Goal: Information Seeking & Learning: Find contact information

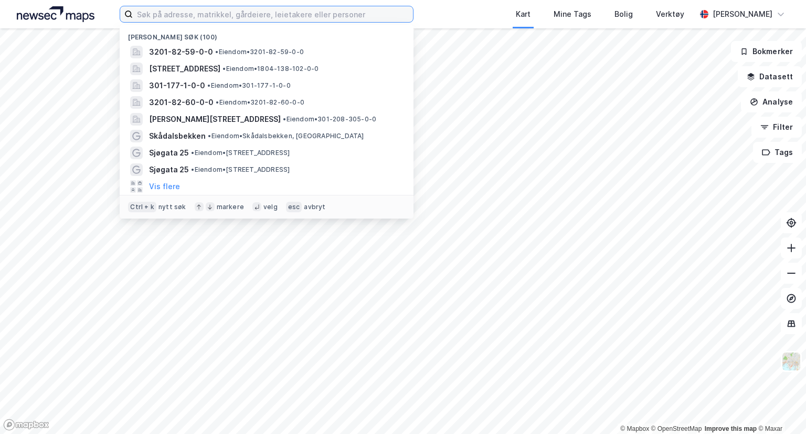
click at [321, 14] on input at bounding box center [273, 14] width 280 height 16
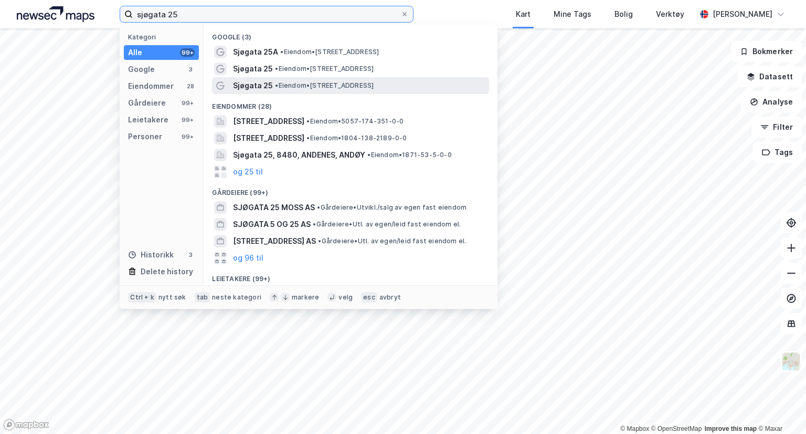
type input "sjøgata 25"
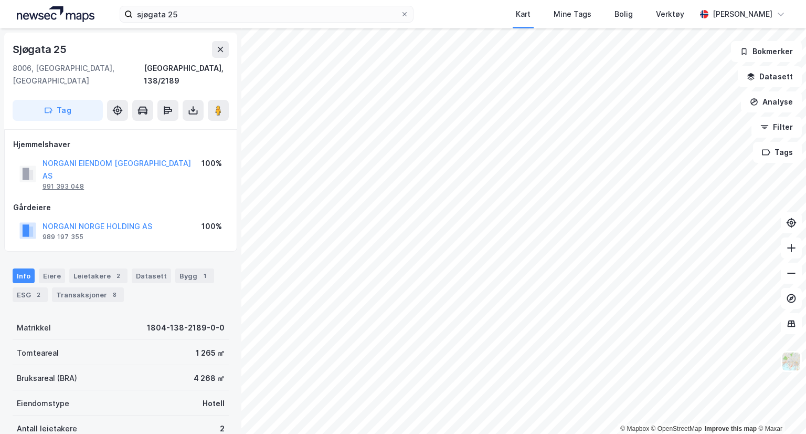
click at [76, 182] on div "991 393 048" at bounding box center [63, 186] width 41 height 8
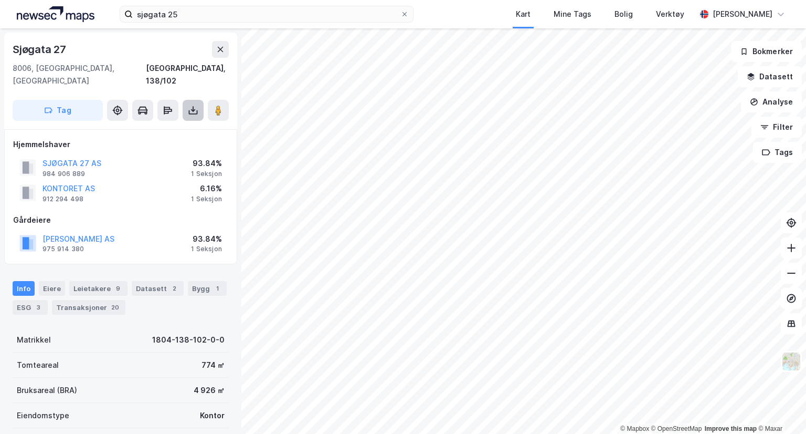
click at [193, 103] on button at bounding box center [193, 110] width 21 height 21
click at [177, 123] on div "Last ned grunnbok" at bounding box center [148, 131] width 112 height 17
click at [56, 170] on div "984 906 889" at bounding box center [64, 174] width 43 height 8
click at [48, 281] on div "Eiere" at bounding box center [52, 288] width 26 height 15
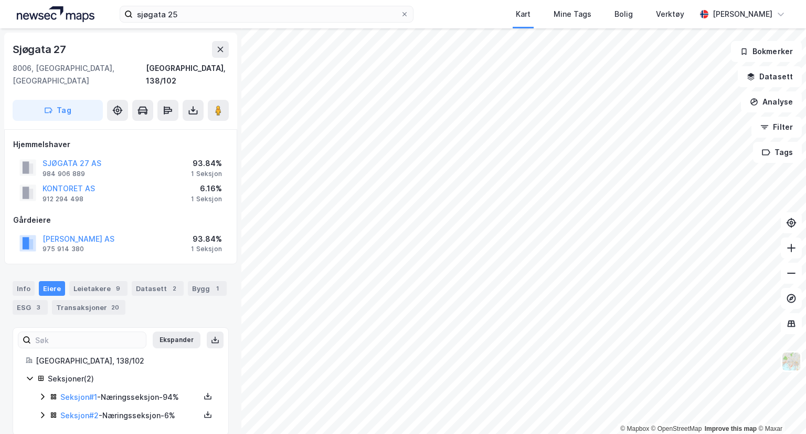
scroll to position [2, 0]
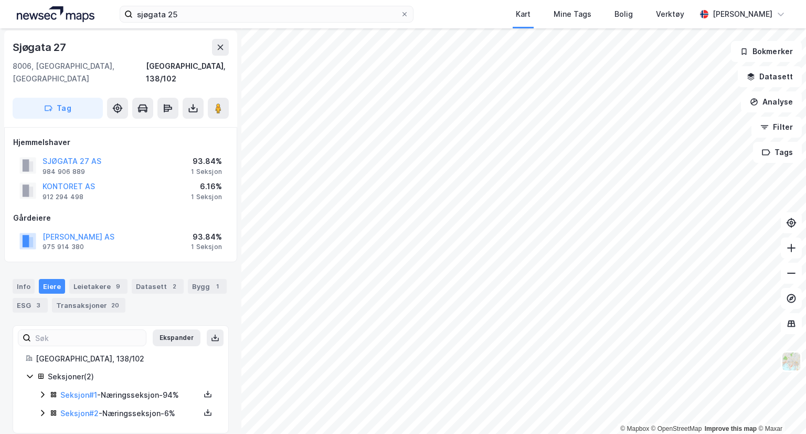
click at [40, 390] on icon at bounding box center [42, 394] width 8 height 8
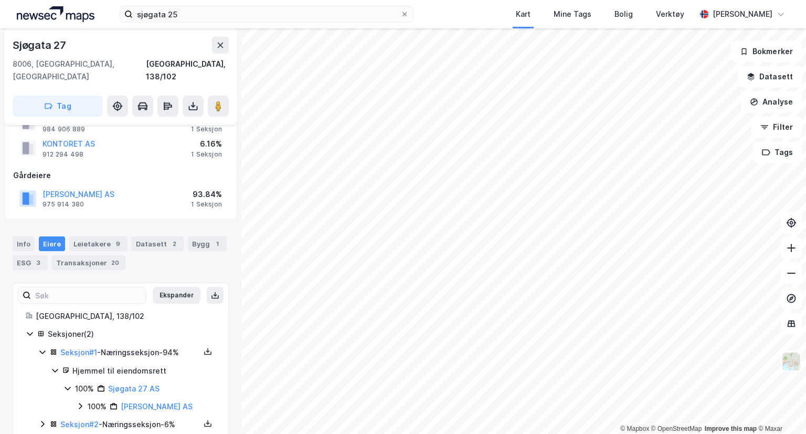
scroll to position [55, 0]
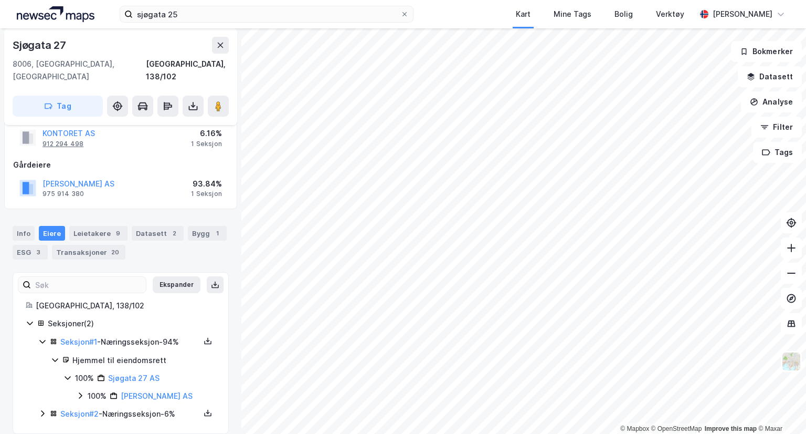
click at [50, 140] on div "912 294 498" at bounding box center [63, 144] width 41 height 8
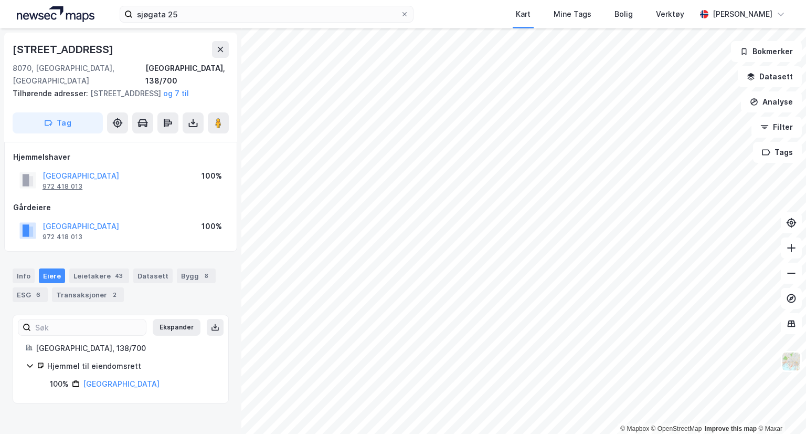
click at [67, 185] on div "972 418 013" at bounding box center [63, 186] width 40 height 8
